Goal: Navigation & Orientation: Find specific page/section

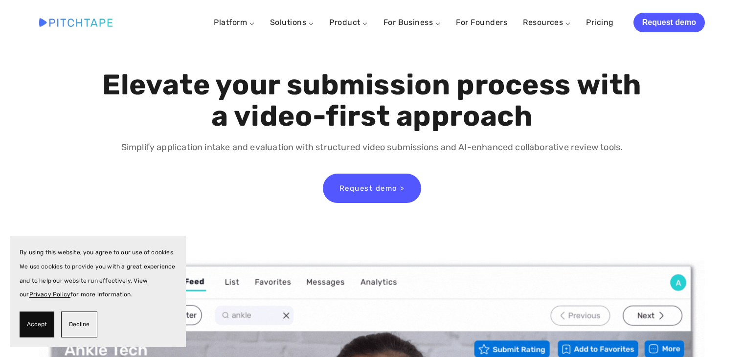
click at [288, 22] on link "Solutions ⌵" at bounding box center [292, 22] width 44 height 9
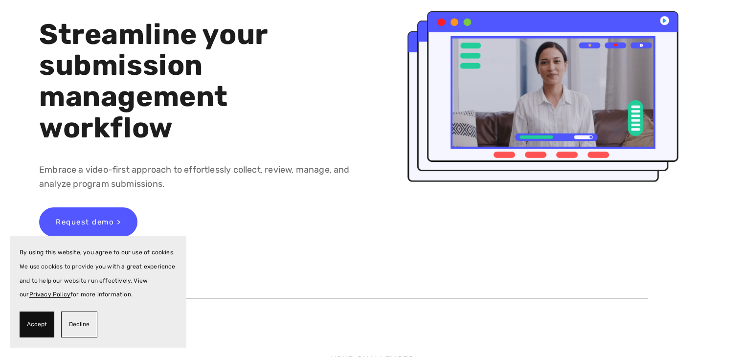
scroll to position [342, 0]
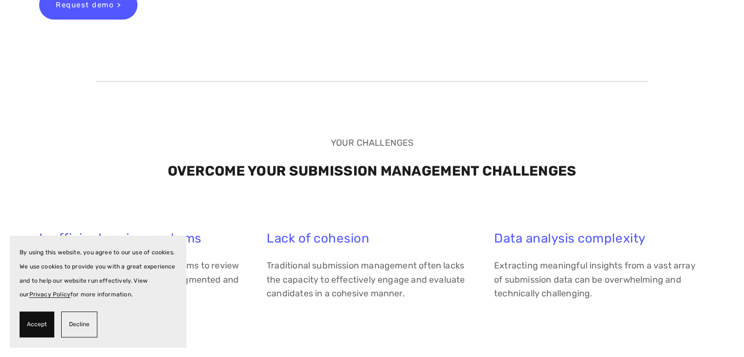
click at [71, 332] on button "Decline" at bounding box center [79, 325] width 36 height 26
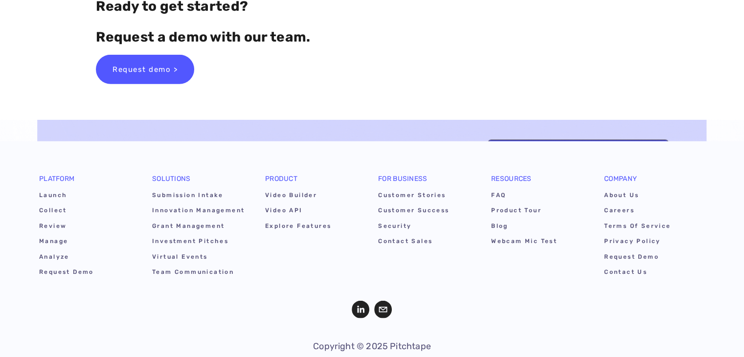
scroll to position [2844, 0]
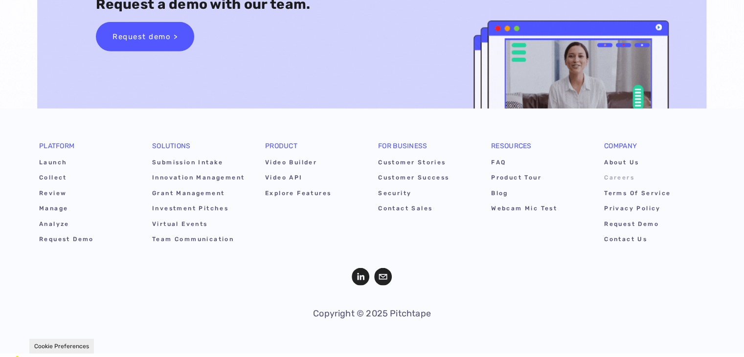
click at [615, 180] on link "Careers" at bounding box center [650, 179] width 93 height 15
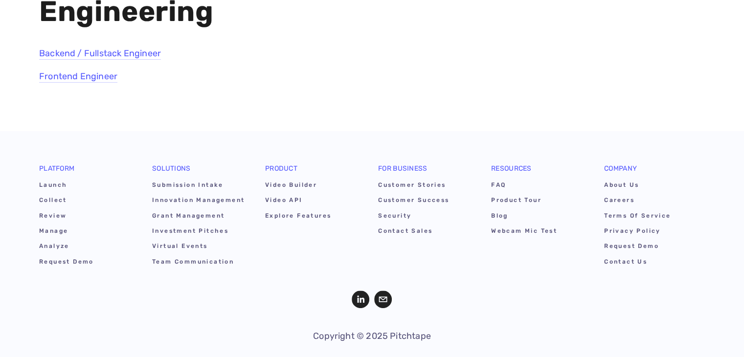
scroll to position [196, 0]
